Goal: Information Seeking & Learning: Learn about a topic

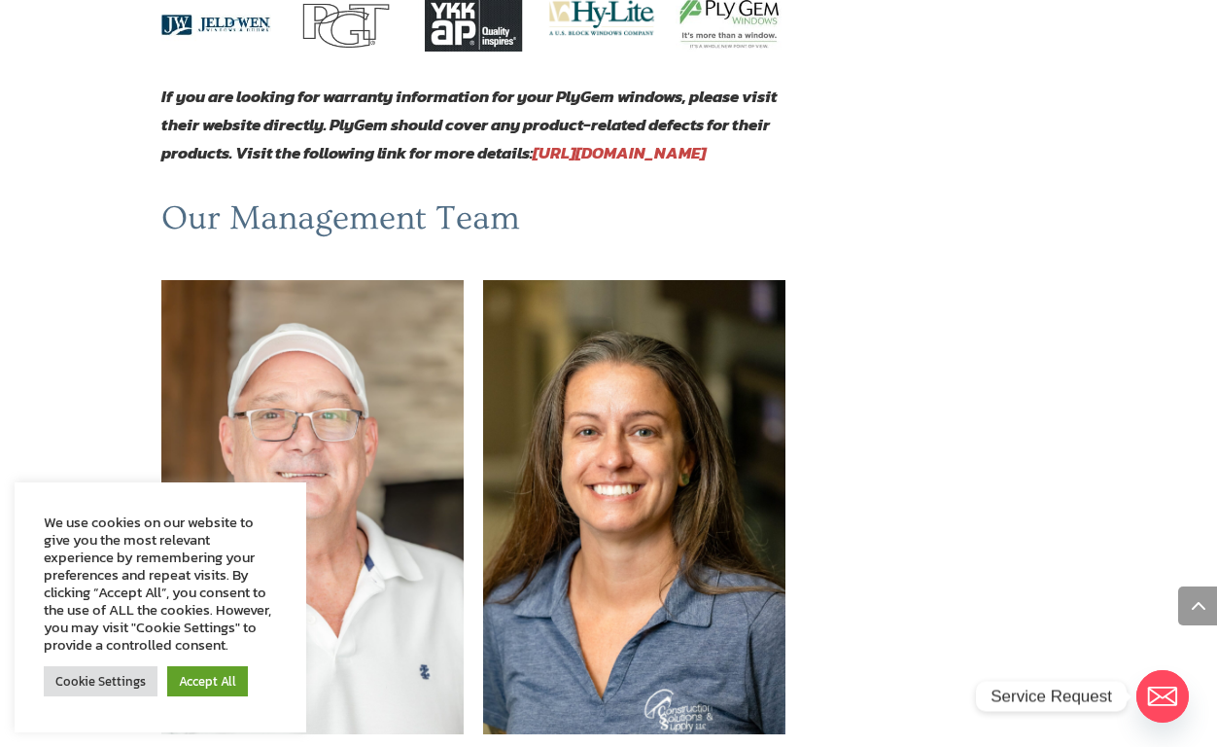
scroll to position [1171, 0]
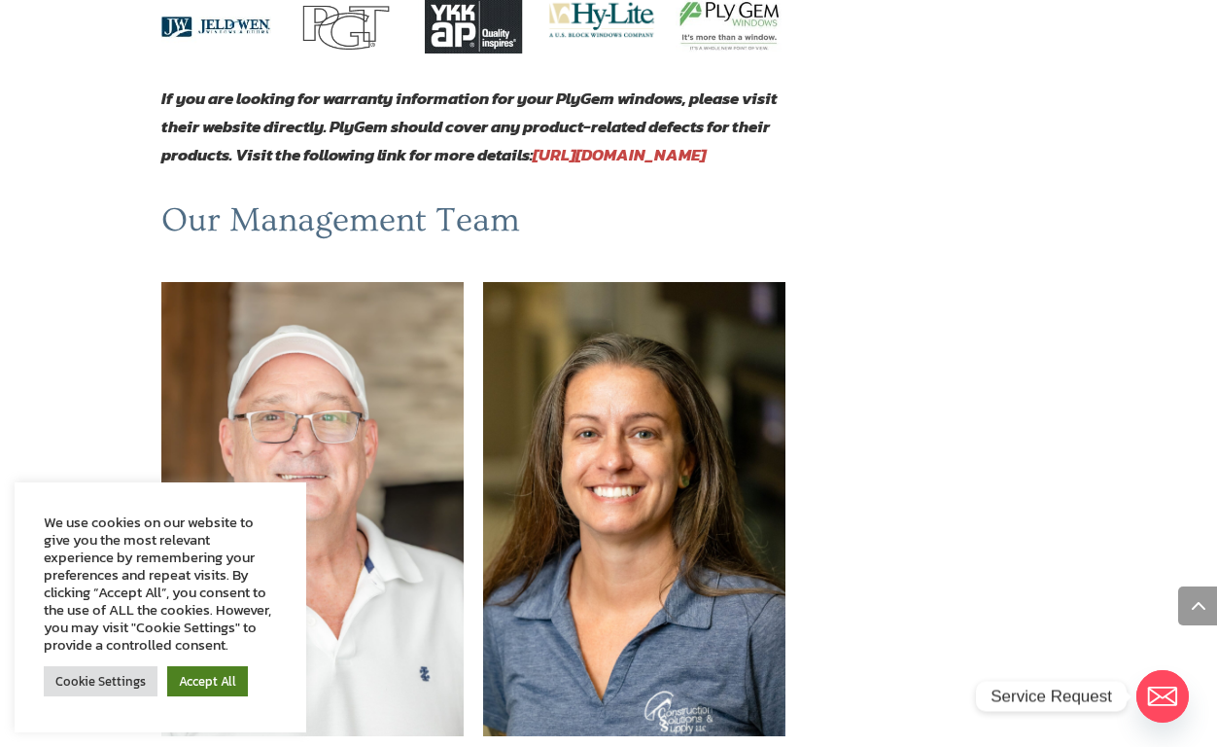
click at [212, 675] on link "Accept All" at bounding box center [207, 681] width 81 height 30
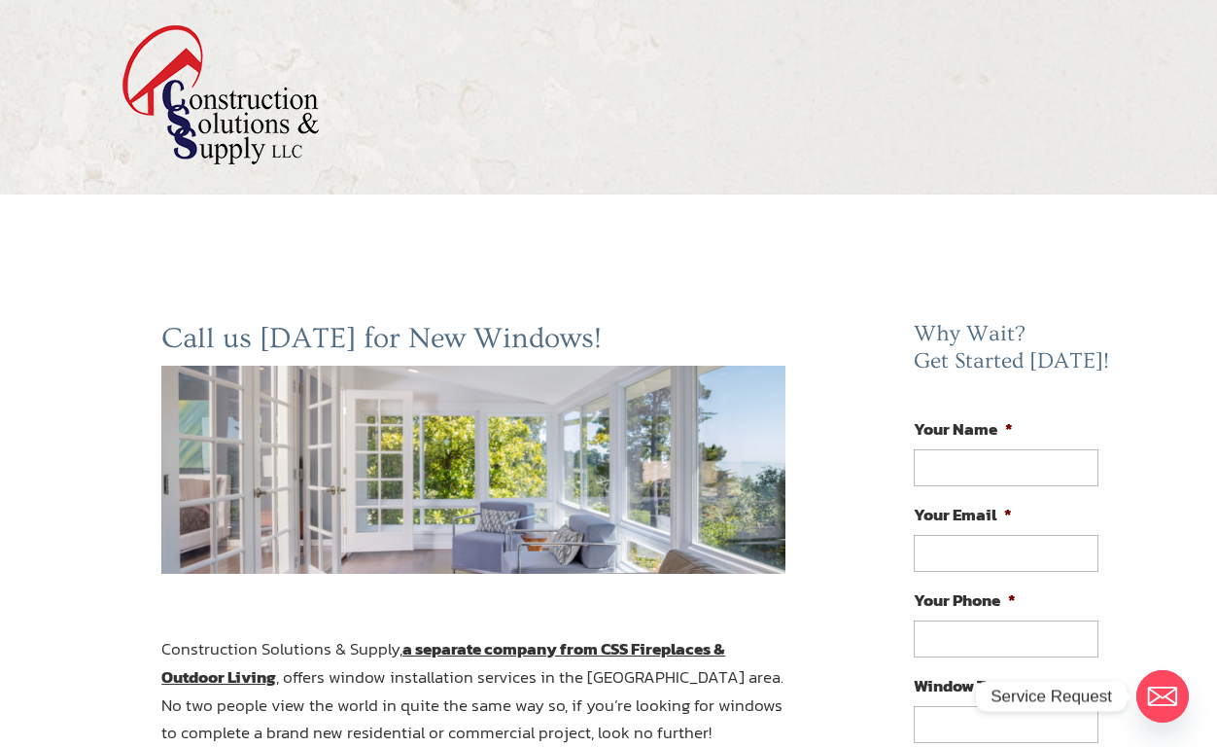
scroll to position [0, 0]
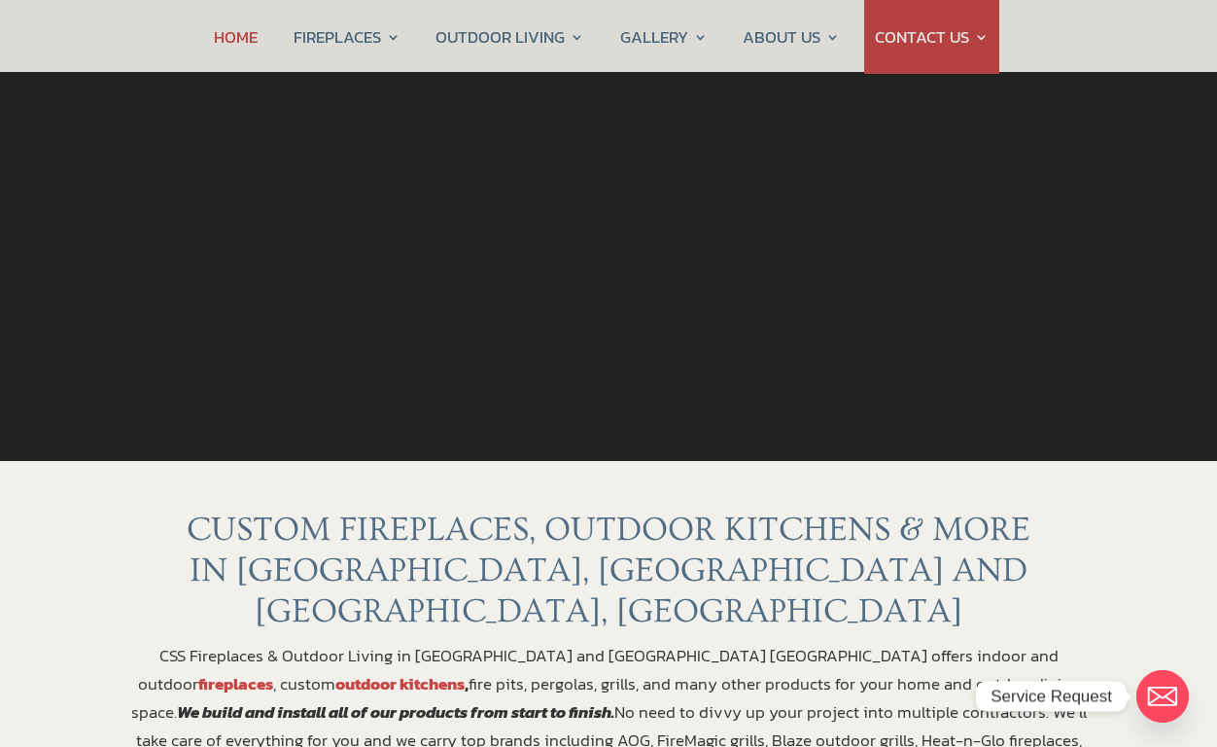
scroll to position [314, 0]
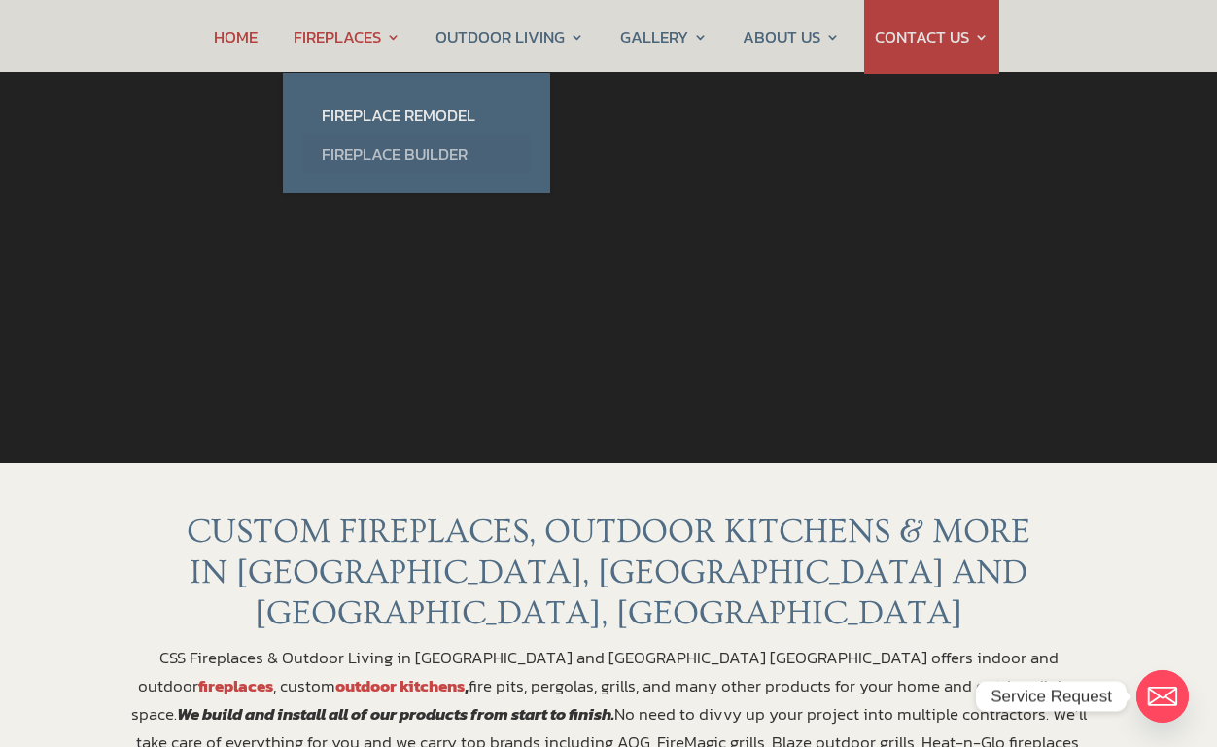
click at [394, 156] on link "Fireplace Builder" at bounding box center [416, 153] width 229 height 39
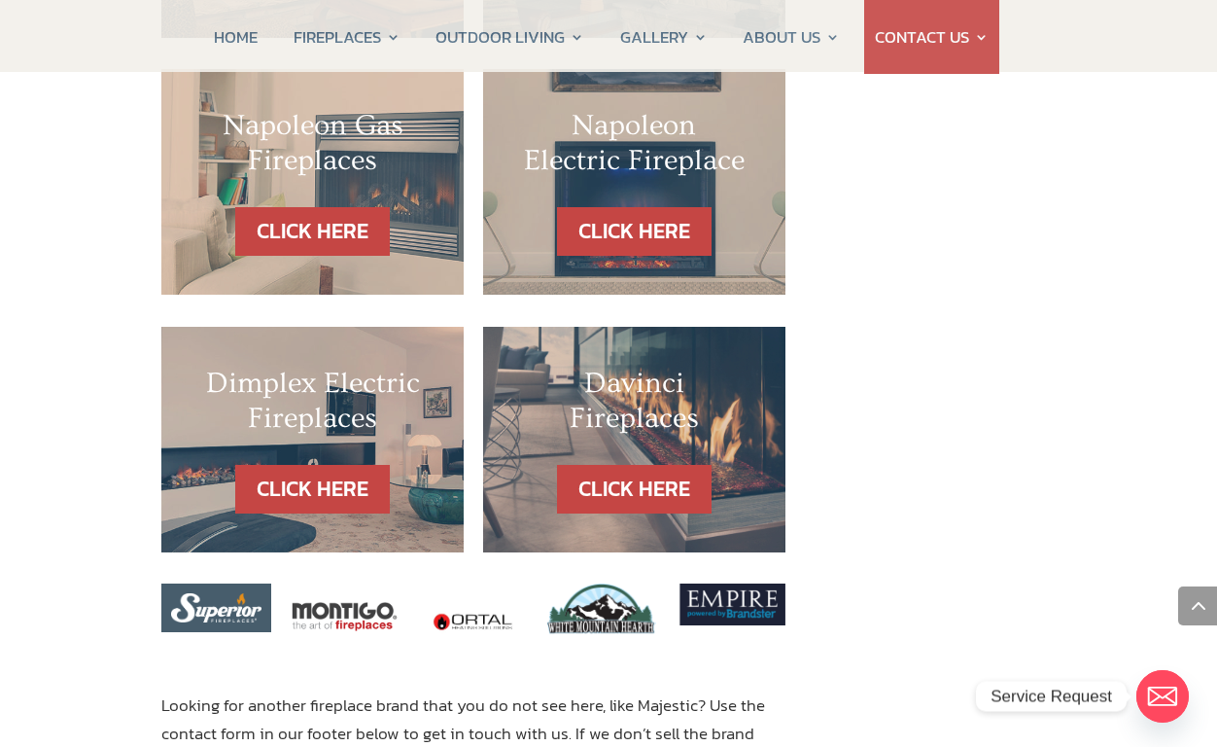
scroll to position [1984, 0]
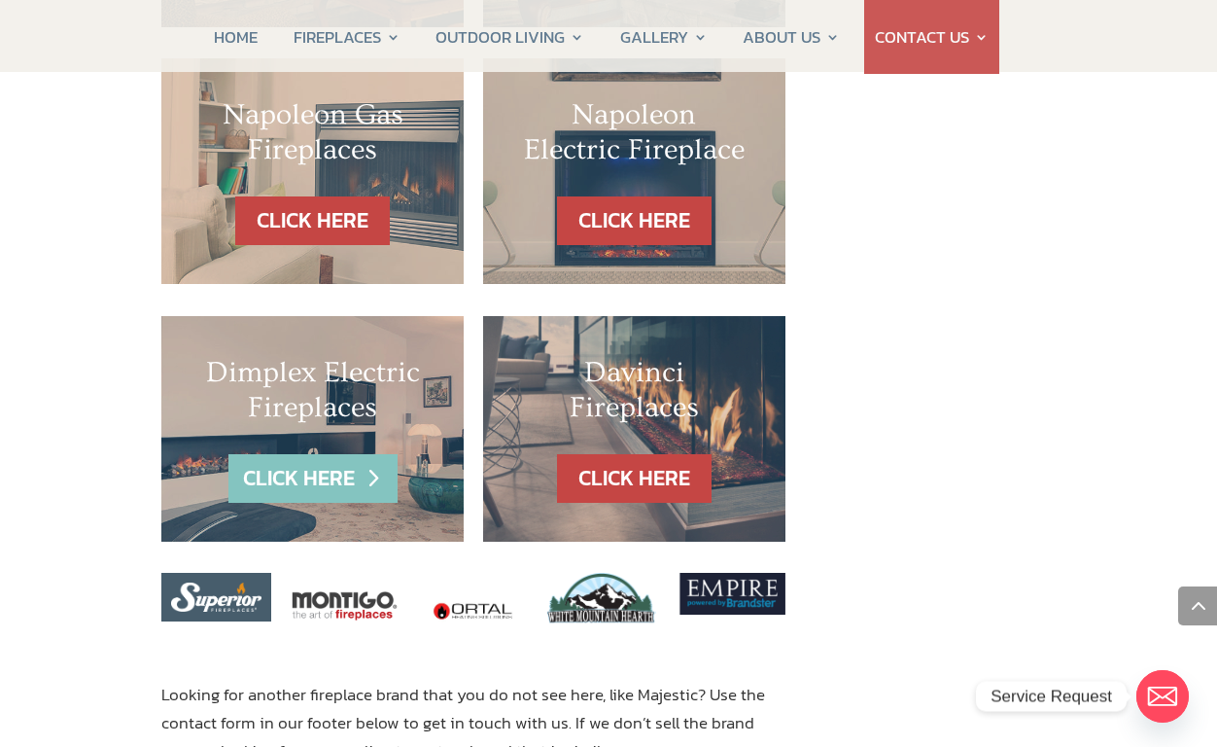
click at [321, 454] on link "CLICK HERE" at bounding box center [313, 479] width 169 height 50
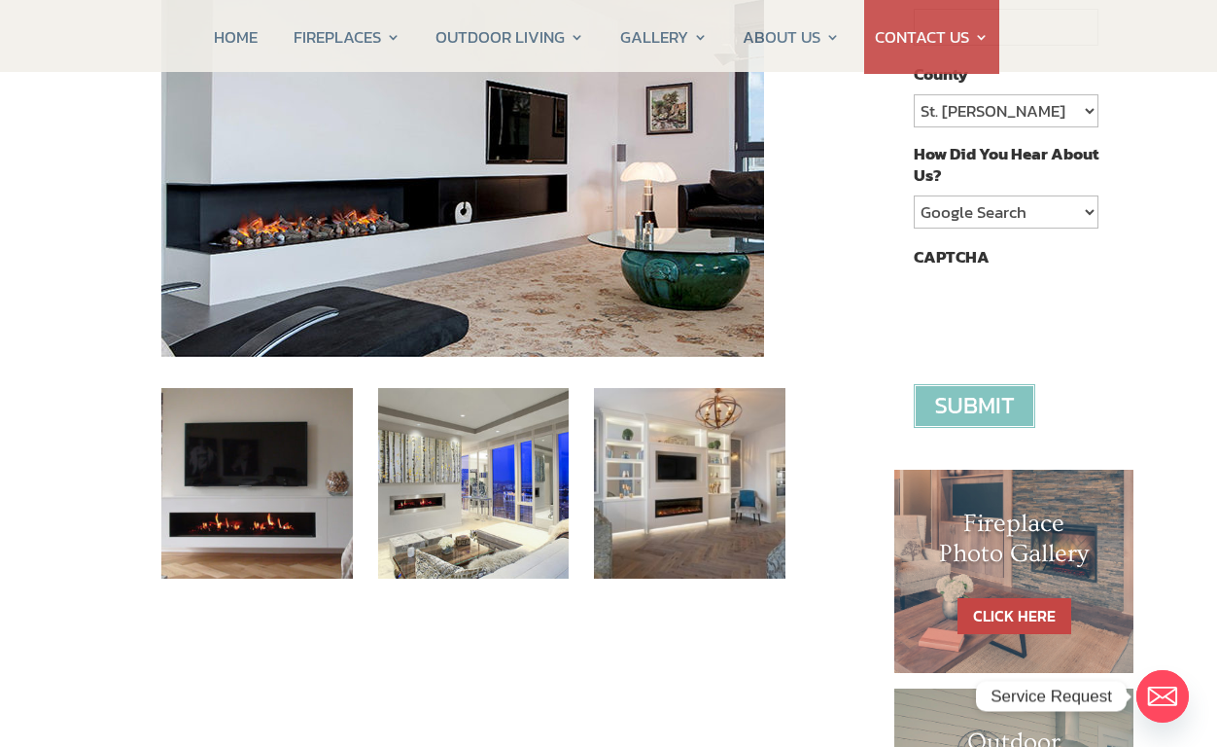
scroll to position [553, 0]
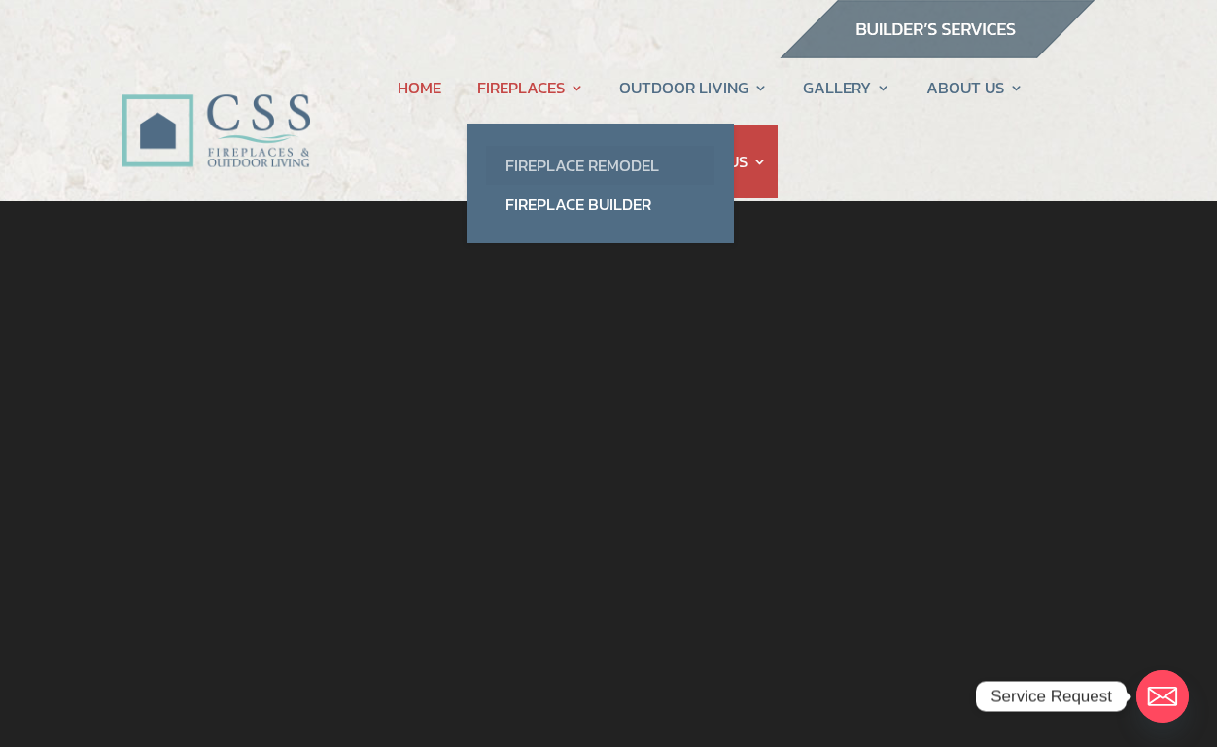
click at [559, 164] on link "Fireplace Remodel" at bounding box center [600, 165] width 229 height 39
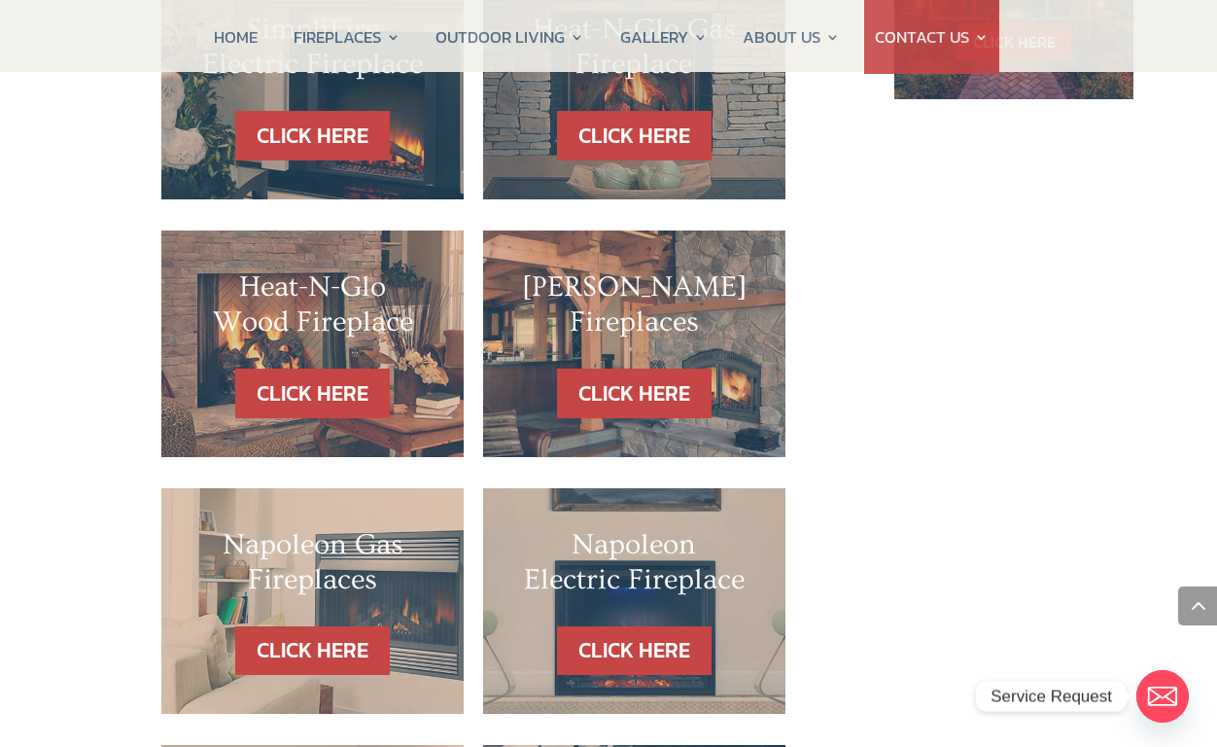
scroll to position [1585, 0]
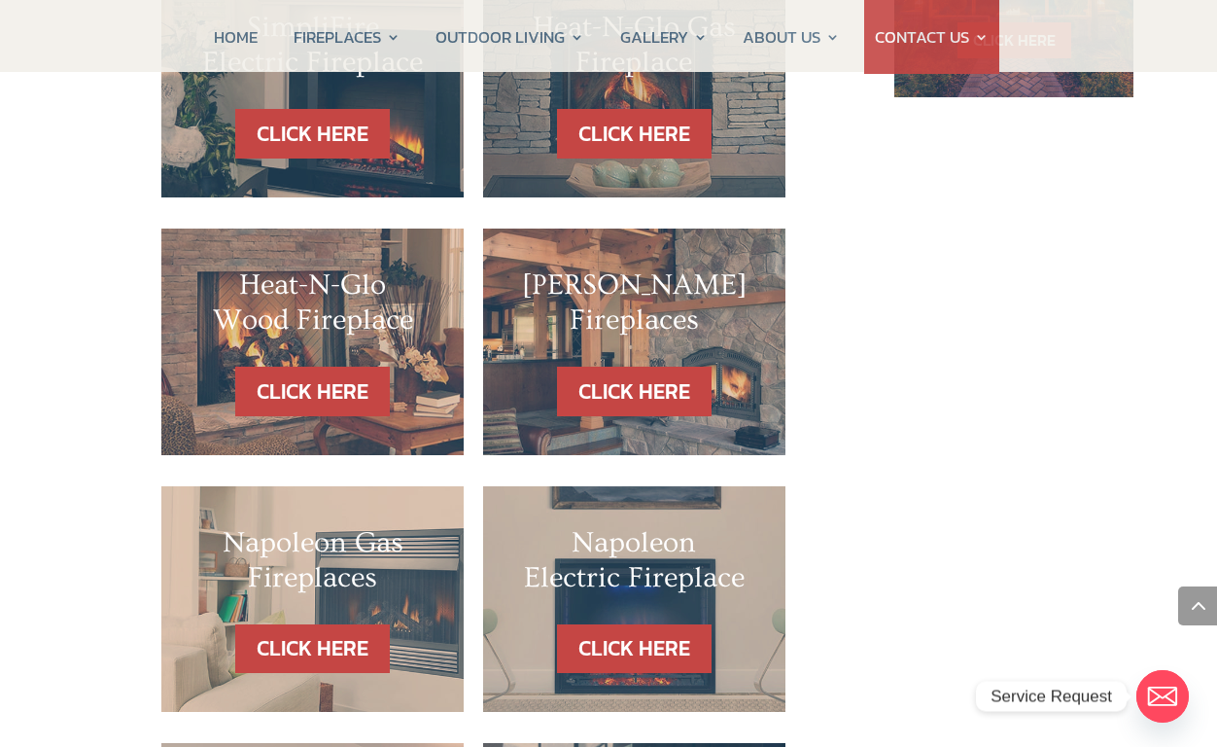
click at [634, 525] on h2 "Napoleon Electric Fireplace" at bounding box center [634, 565] width 225 height 80
click at [660, 624] on link "CLICK HERE" at bounding box center [633, 649] width 169 height 50
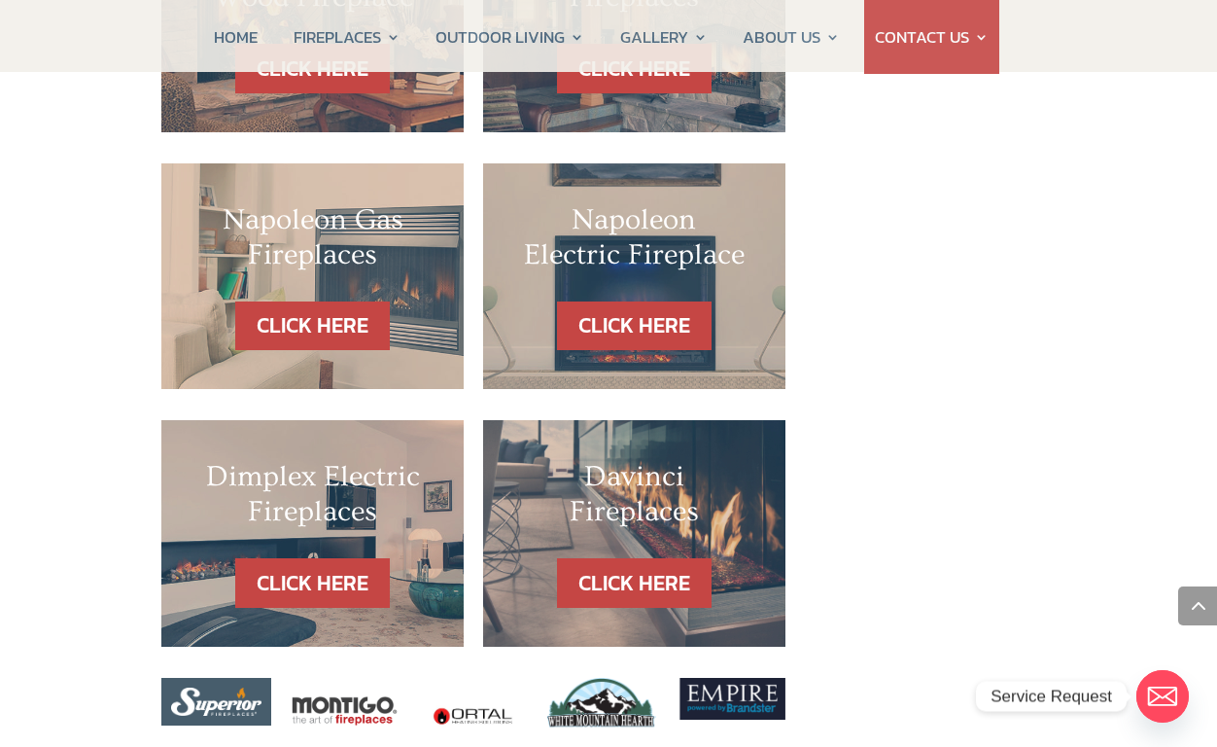
scroll to position [1909, 0]
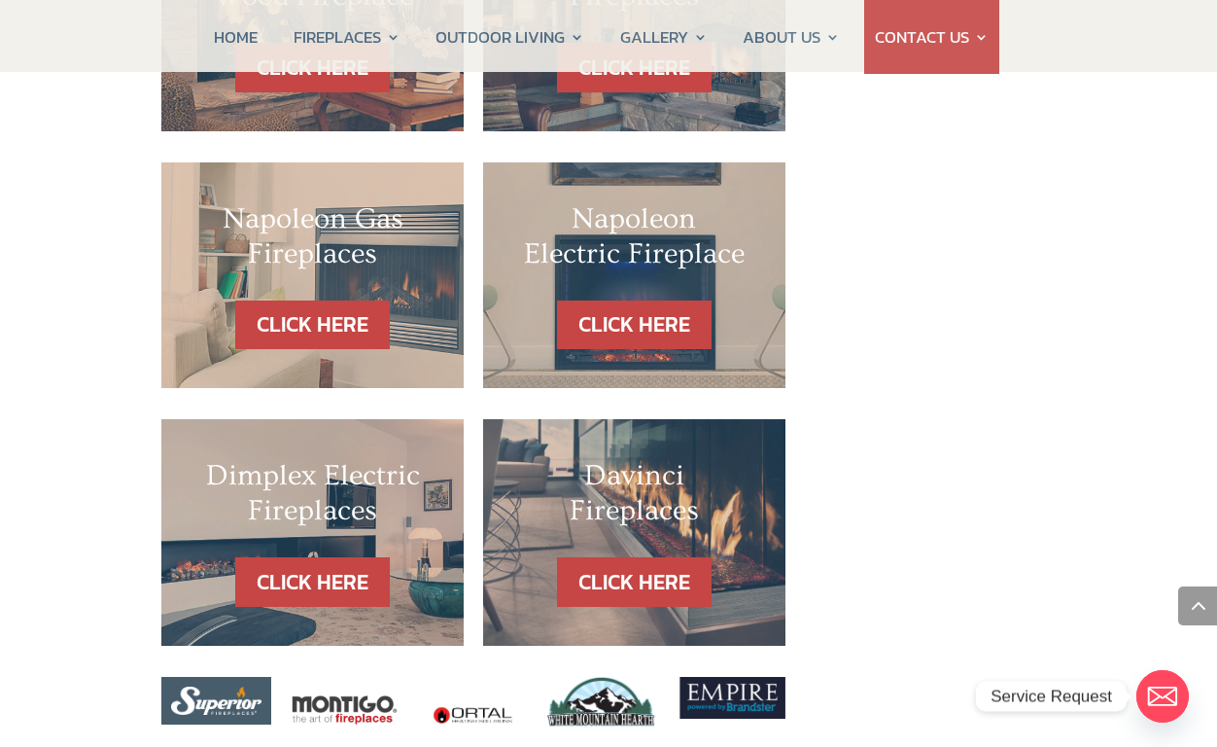
click at [314, 458] on h2 "Dimplex Electric Fireplaces" at bounding box center [312, 498] width 225 height 80
click at [307, 557] on link "CLICK HERE" at bounding box center [313, 582] width 169 height 50
click at [324, 557] on link "CLICK HERE" at bounding box center [313, 582] width 169 height 50
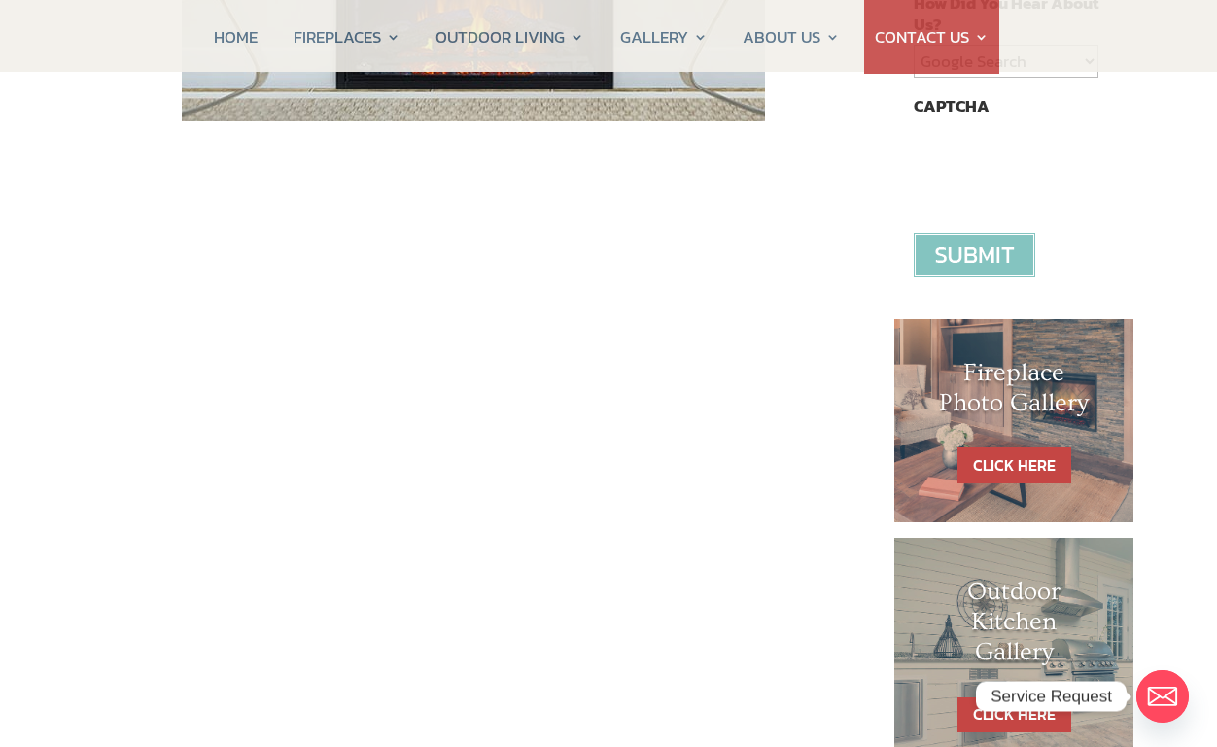
scroll to position [996, 0]
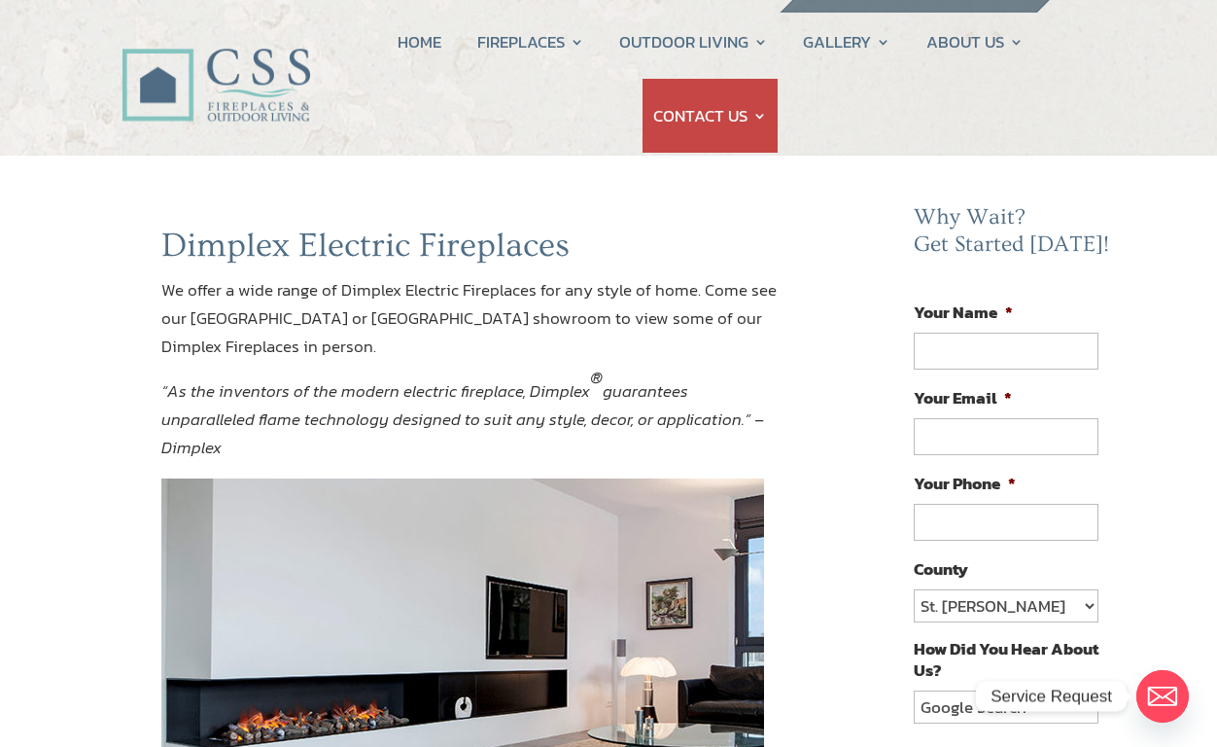
scroll to position [4, 0]
